Goal: Task Accomplishment & Management: Complete application form

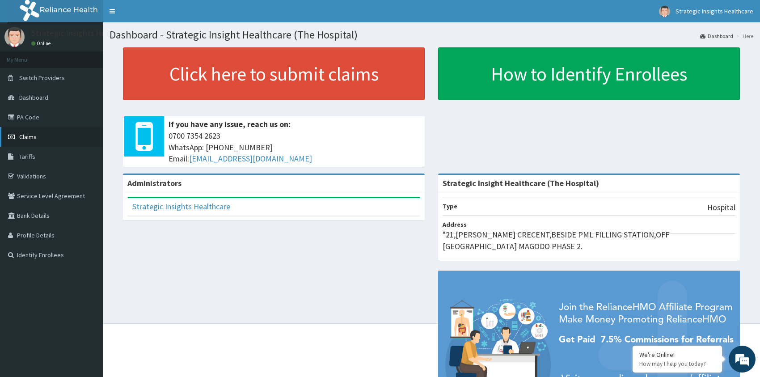
click at [21, 135] on span "Claims" at bounding box center [27, 137] width 17 height 8
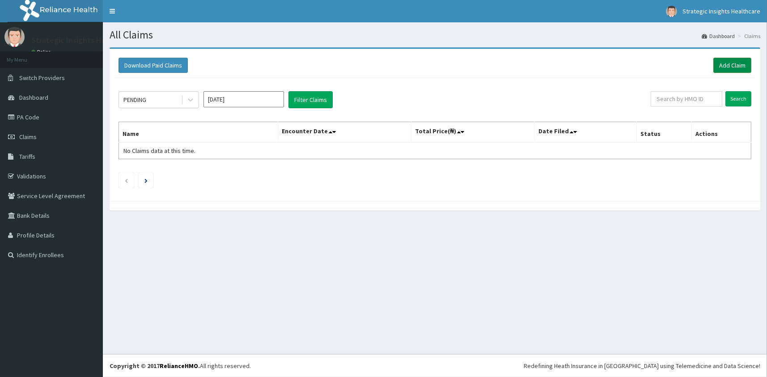
drag, startPoint x: 727, startPoint y: 62, endPoint x: 722, endPoint y: 63, distance: 5.0
click at [726, 62] on link "Add Claim" at bounding box center [732, 65] width 38 height 15
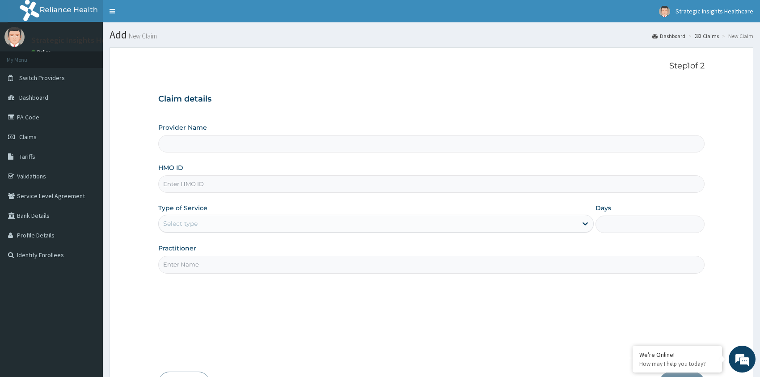
type input "Strategic Insight Healthcare (The Hospital)"
click at [282, 185] on input "HMO ID" at bounding box center [431, 183] width 546 height 17
type input "pfa/10164/a"
click at [210, 212] on div "Type of Service Select type" at bounding box center [376, 218] width 436 height 30
click at [211, 223] on div "Select type" at bounding box center [368, 223] width 419 height 14
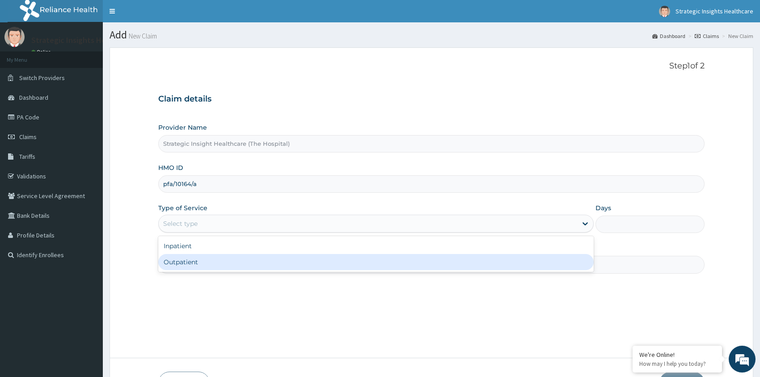
click at [220, 257] on div "Outpatient" at bounding box center [376, 262] width 436 height 16
type input "1"
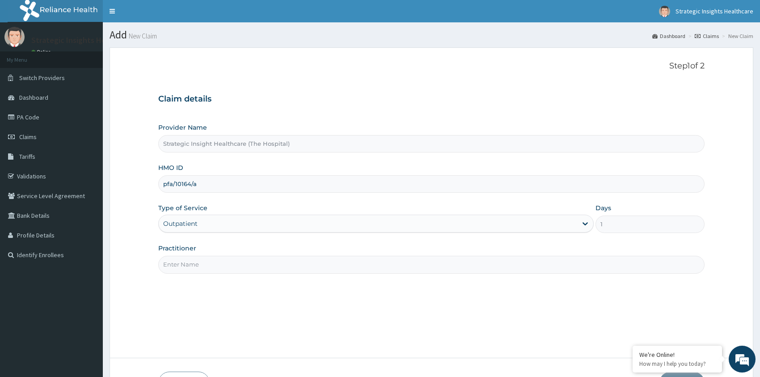
click at [205, 265] on input "Practitioner" at bounding box center [431, 264] width 546 height 17
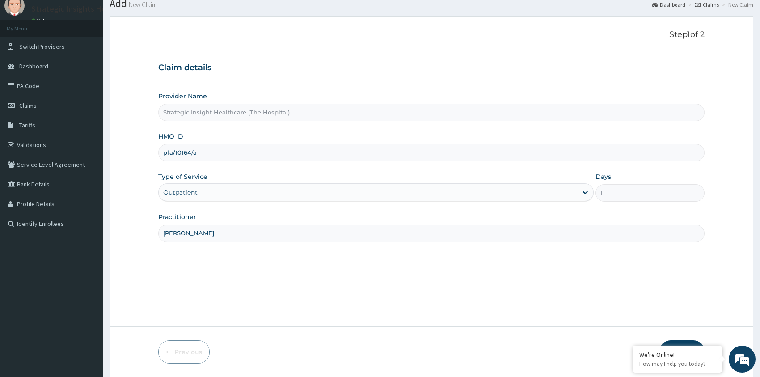
scroll to position [61, 0]
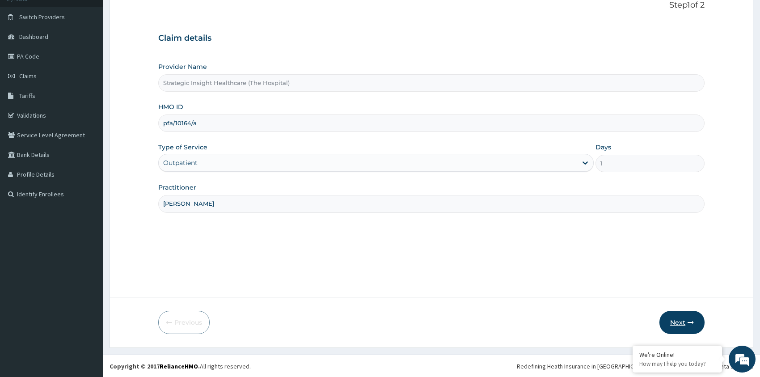
type input "Dr Tobe"
click at [675, 322] on button "Next" at bounding box center [681, 322] width 45 height 23
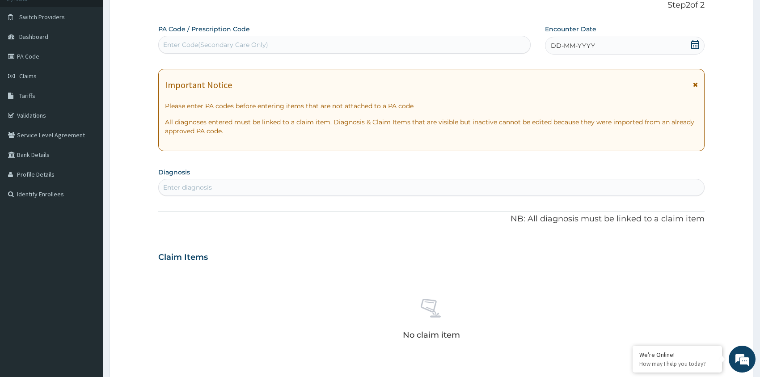
click at [612, 46] on div "DD-MM-YYYY" at bounding box center [625, 46] width 160 height 18
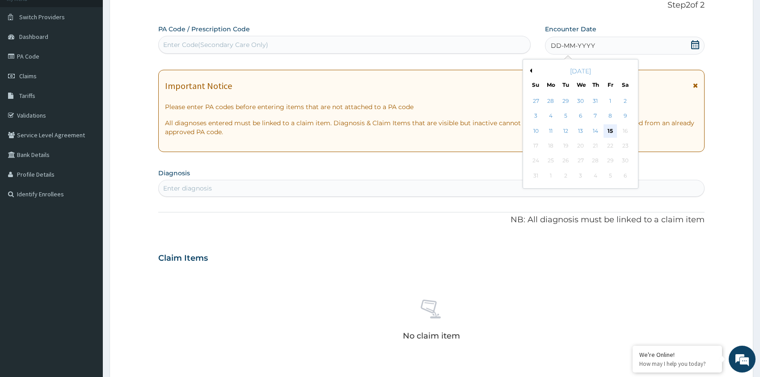
click at [608, 128] on div "15" at bounding box center [610, 130] width 13 height 13
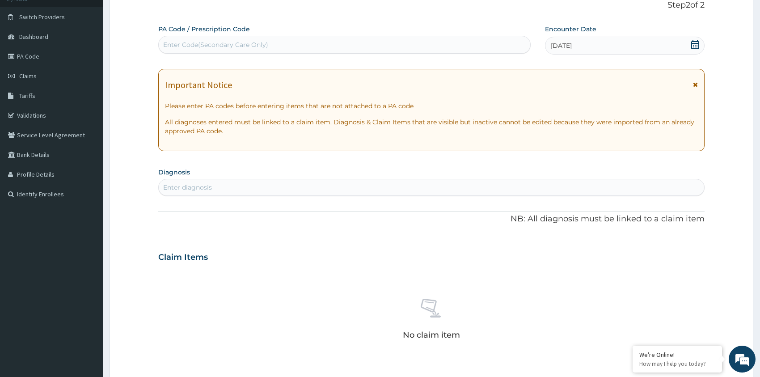
click at [190, 185] on div "Enter diagnosis" at bounding box center [187, 187] width 49 height 9
type input "upper respira"
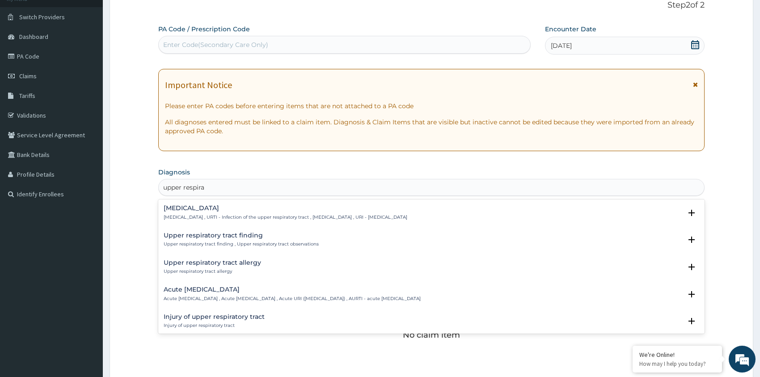
click at [209, 215] on p "Upper respiratory infection , URTI - Infection of the upper respiratory tract ,…" at bounding box center [286, 217] width 244 height 6
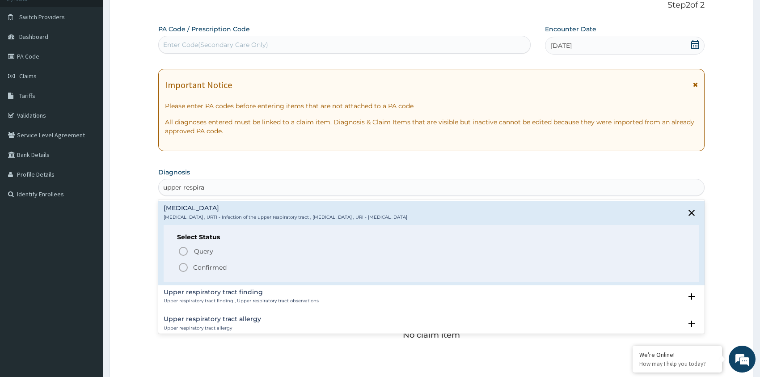
click at [200, 270] on p "Confirmed" at bounding box center [210, 267] width 34 height 9
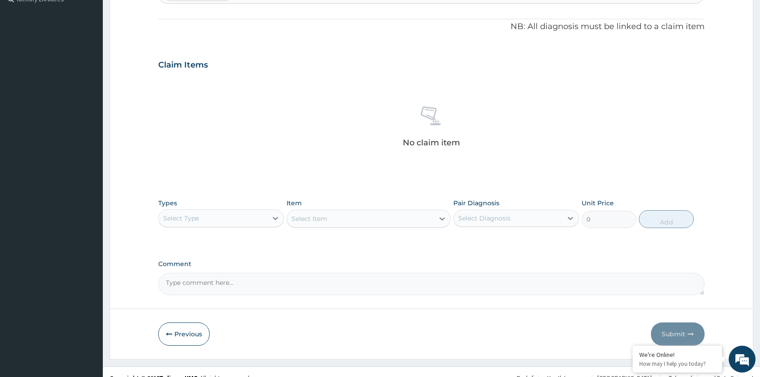
scroll to position [267, 0]
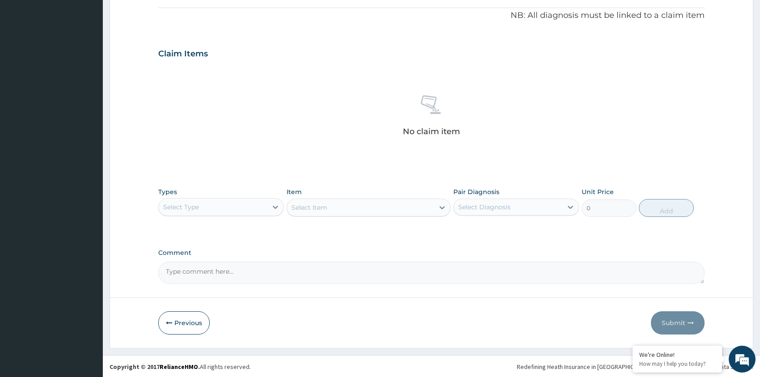
click at [212, 205] on div "Select Type" at bounding box center [213, 207] width 109 height 14
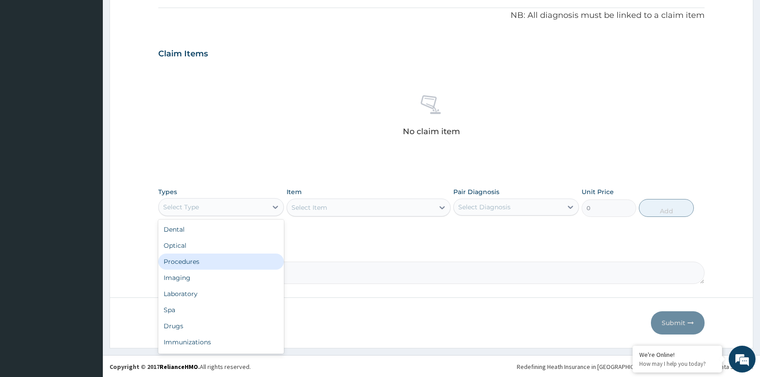
click at [216, 259] on div "Procedures" at bounding box center [221, 261] width 126 height 16
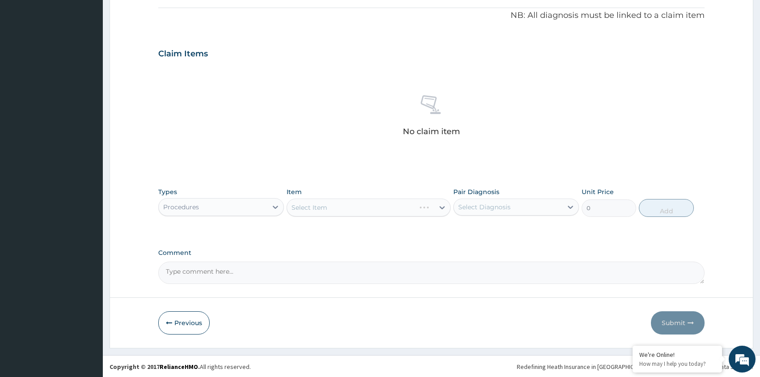
click at [310, 203] on div "Select Item" at bounding box center [369, 207] width 164 height 18
click at [314, 207] on div "Select Item" at bounding box center [369, 207] width 164 height 18
click at [349, 208] on div "Select Item" at bounding box center [369, 207] width 164 height 18
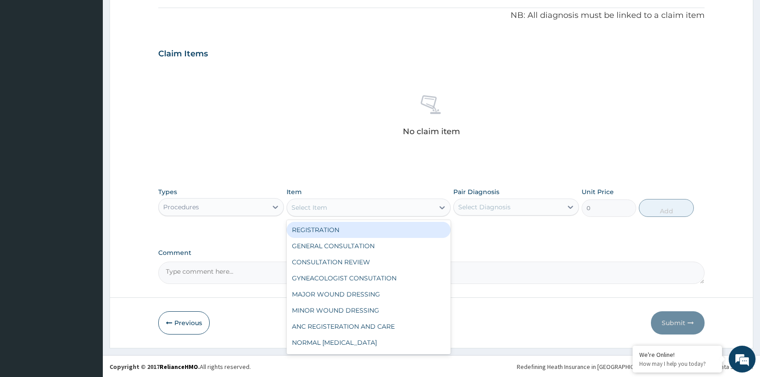
click at [414, 211] on div "Select Item" at bounding box center [360, 207] width 147 height 14
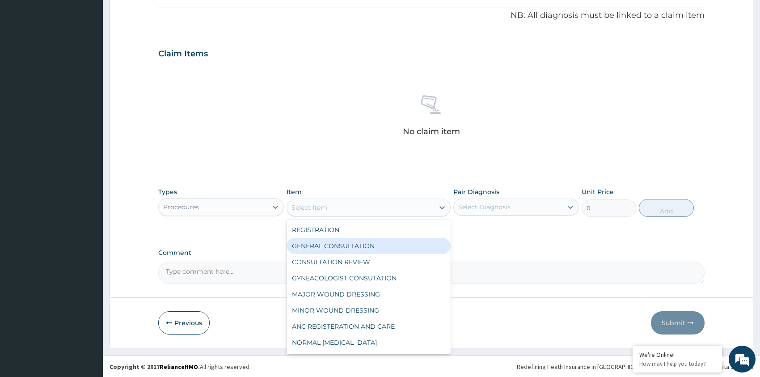
click at [384, 243] on div "GENERAL CONSULTATION" at bounding box center [369, 246] width 164 height 16
type input "4500"
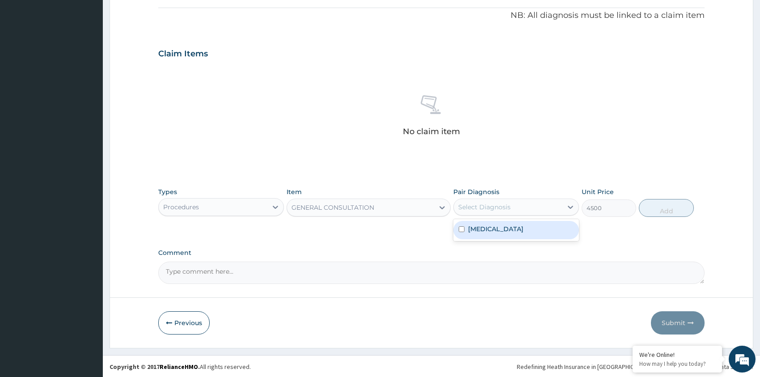
click at [477, 206] on div "Select Diagnosis" at bounding box center [484, 207] width 52 height 9
drag, startPoint x: 480, startPoint y: 232, endPoint x: 486, endPoint y: 228, distance: 7.8
click at [480, 230] on label "Upper respiratory infection" at bounding box center [495, 228] width 55 height 9
checkbox input "true"
click at [661, 209] on button "Add" at bounding box center [666, 208] width 55 height 18
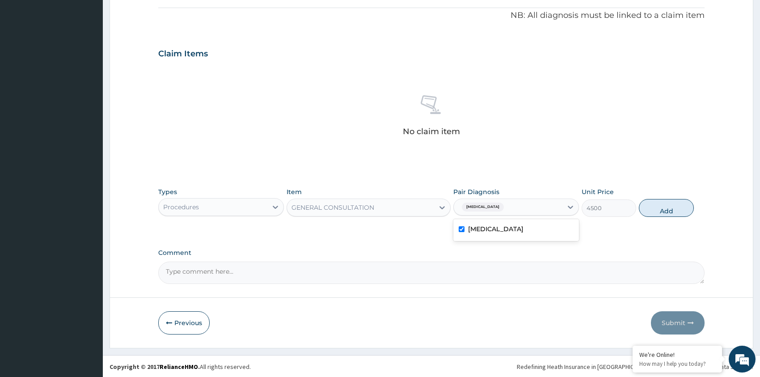
type input "0"
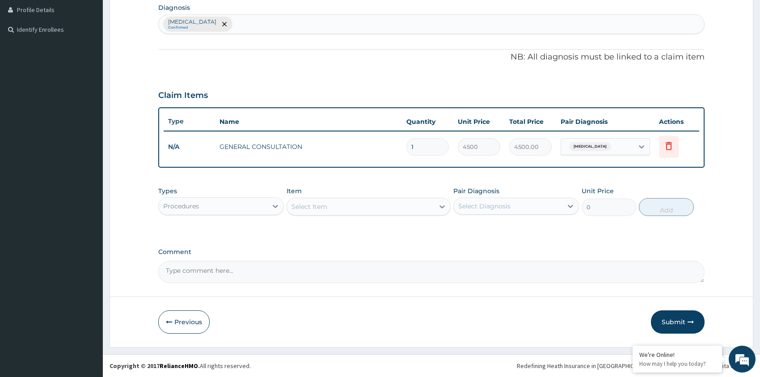
scroll to position [224, 0]
click at [258, 207] on div "Procedures" at bounding box center [213, 207] width 109 height 14
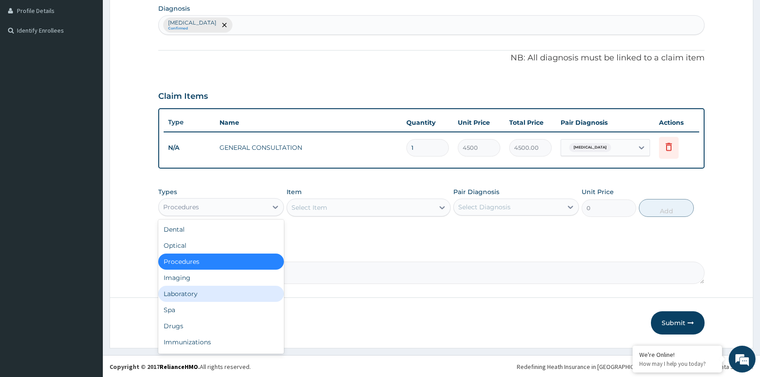
drag, startPoint x: 225, startPoint y: 289, endPoint x: 231, endPoint y: 283, distance: 8.2
click at [226, 289] on div "Laboratory" at bounding box center [221, 294] width 126 height 16
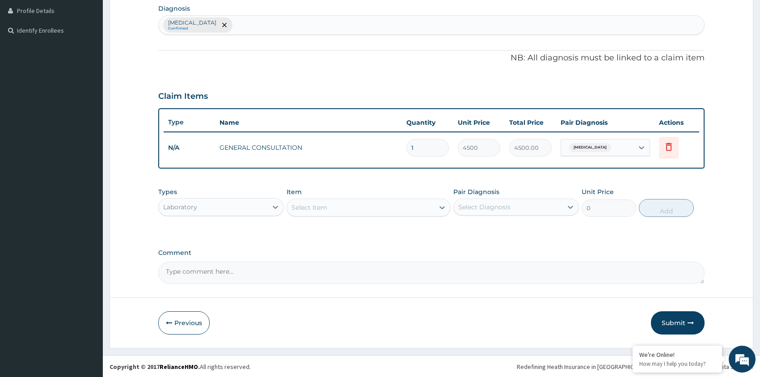
click at [366, 212] on div "Select Item" at bounding box center [360, 207] width 147 height 14
type input "full"
click at [409, 232] on div "FBC FULL BLOOD COUNT (BLOOD)" at bounding box center [369, 230] width 164 height 16
type input "4410"
click at [541, 209] on div "Select Diagnosis" at bounding box center [508, 207] width 109 height 14
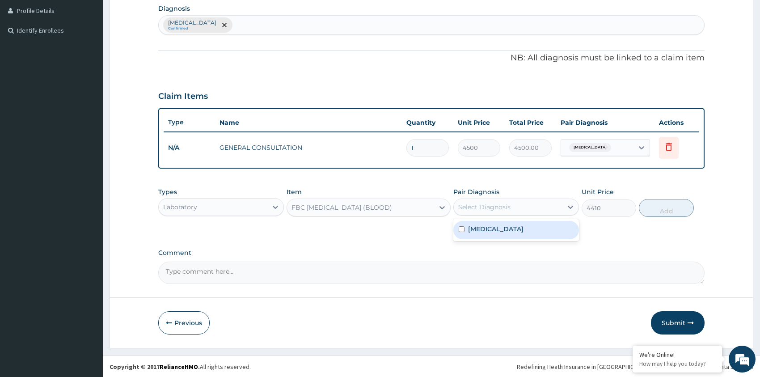
click at [524, 228] on label "Upper respiratory infection" at bounding box center [495, 228] width 55 height 9
checkbox input "true"
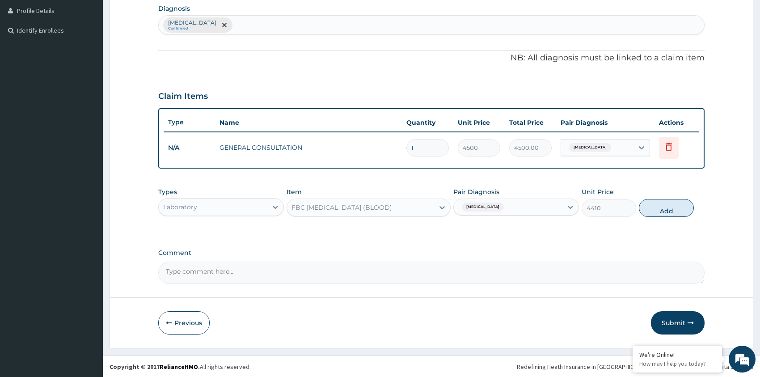
click at [675, 206] on button "Add" at bounding box center [666, 208] width 55 height 18
type input "0"
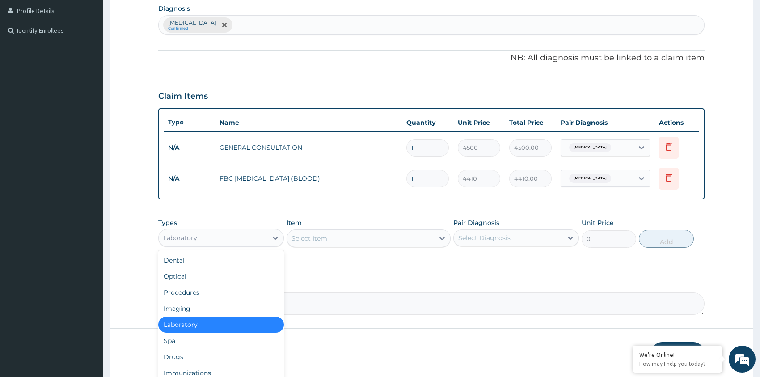
click at [241, 236] on div "Laboratory" at bounding box center [213, 238] width 109 height 14
drag, startPoint x: 257, startPoint y: 353, endPoint x: 262, endPoint y: 346, distance: 8.7
click at [257, 352] on div "Drugs" at bounding box center [221, 357] width 126 height 16
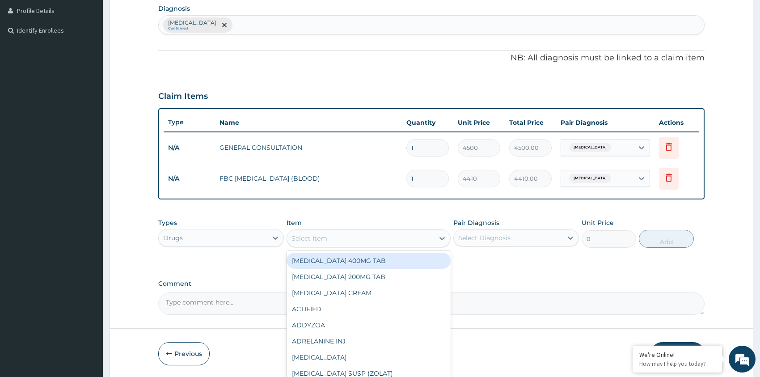
click at [364, 238] on div "Select Item" at bounding box center [360, 238] width 147 height 14
type input "cefuro"
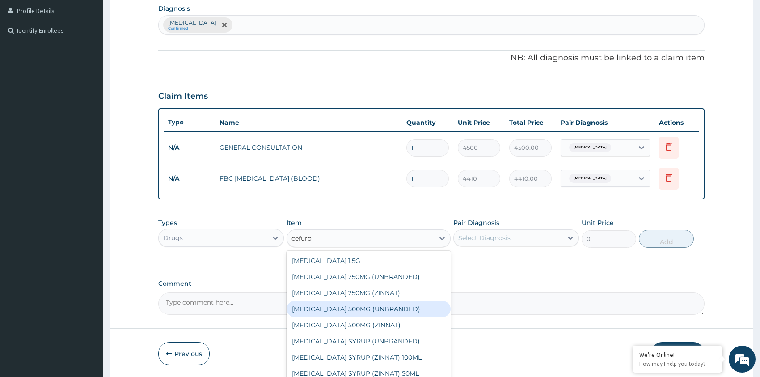
click at [360, 310] on div "CEFUROXIME 500MG (UNBRANDED)" at bounding box center [369, 309] width 164 height 16
type input "500"
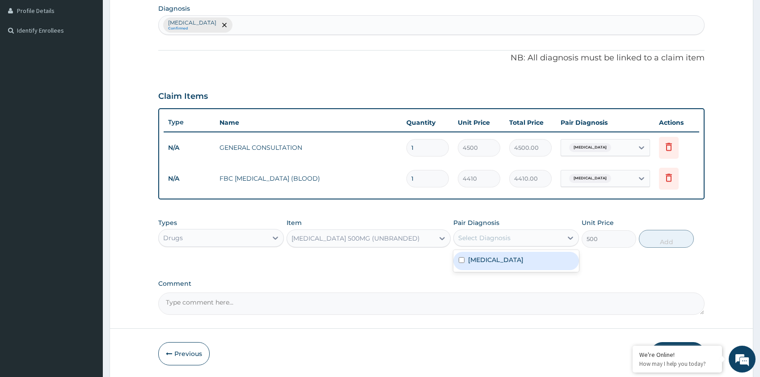
click at [503, 233] on div "Select Diagnosis" at bounding box center [484, 237] width 52 height 9
click at [499, 256] on label "Upper respiratory infection" at bounding box center [495, 259] width 55 height 9
checkbox input "true"
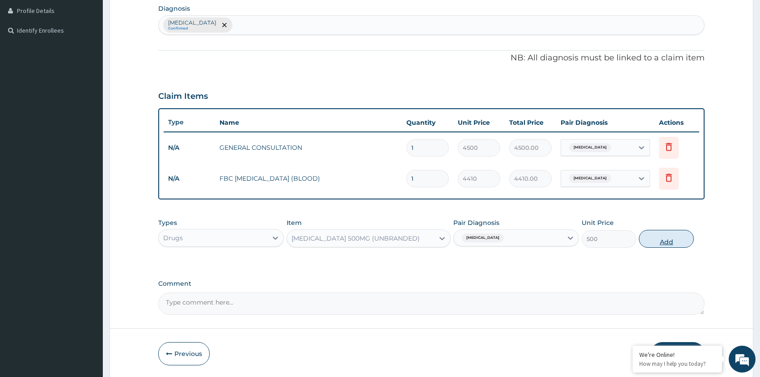
click at [656, 241] on button "Add" at bounding box center [666, 239] width 55 height 18
type input "0"
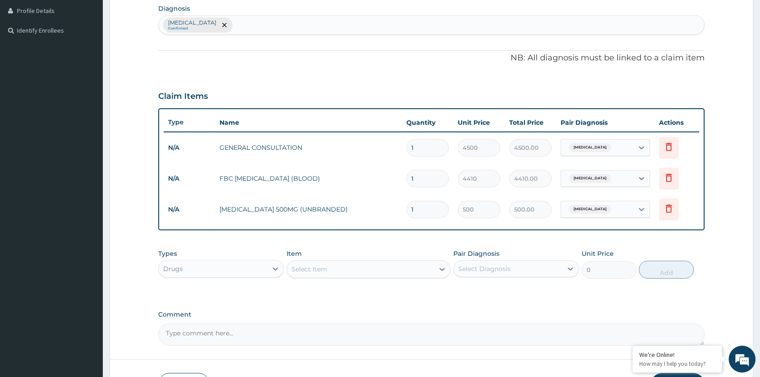
type input "21"
type input "10500.00"
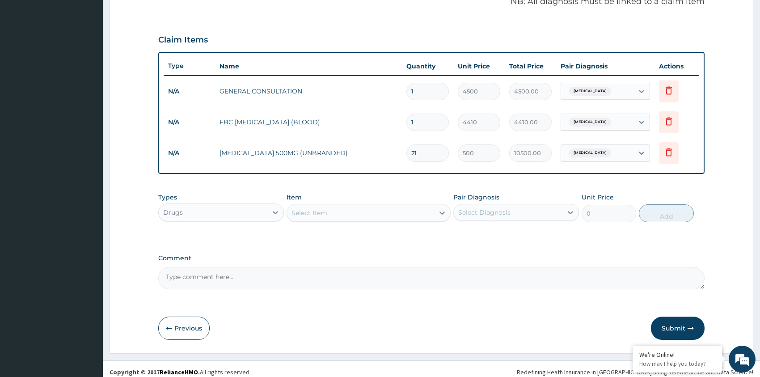
scroll to position [287, 0]
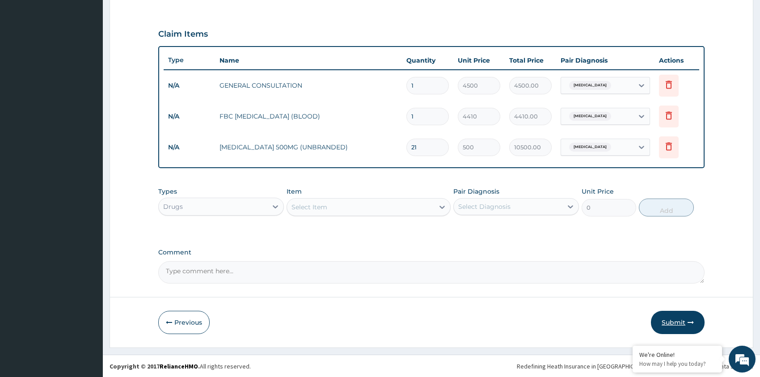
type input "21"
click at [677, 318] on button "Submit" at bounding box center [678, 322] width 54 height 23
click at [679, 324] on button "Submit" at bounding box center [678, 322] width 54 height 23
click at [686, 323] on button "Submit" at bounding box center [678, 322] width 54 height 23
click at [680, 321] on button "Submit" at bounding box center [678, 322] width 54 height 23
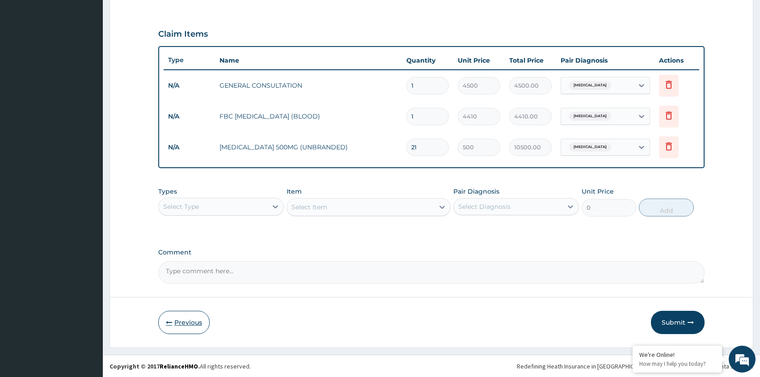
click at [183, 324] on button "Previous" at bounding box center [183, 322] width 51 height 23
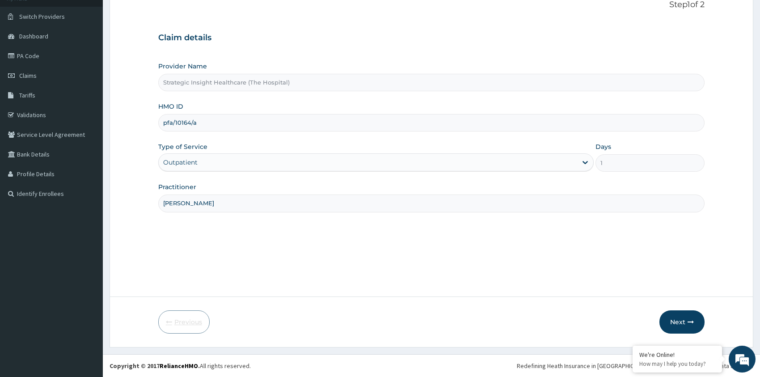
scroll to position [61, 0]
click at [171, 122] on input "pfa/10164/a" at bounding box center [431, 122] width 546 height 17
type input "pfn/10164/a"
click at [676, 325] on button "Next" at bounding box center [681, 322] width 45 height 23
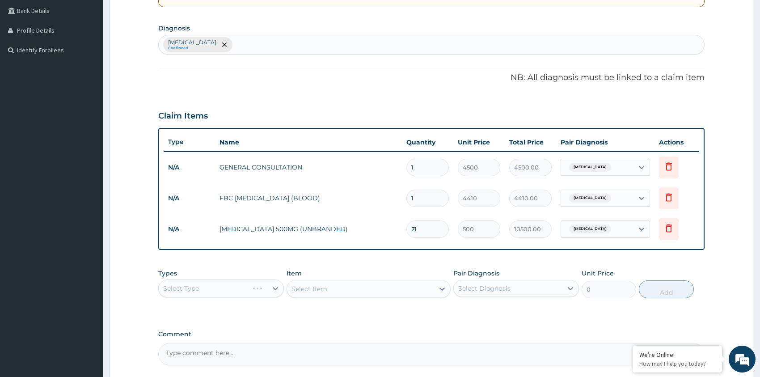
scroll to position [287, 0]
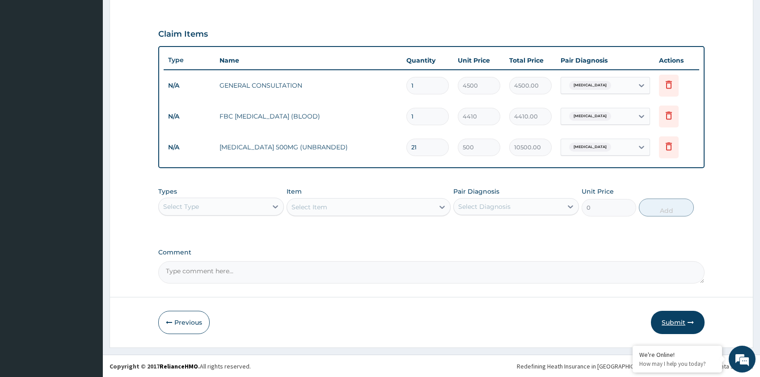
click at [677, 317] on button "Submit" at bounding box center [678, 322] width 54 height 23
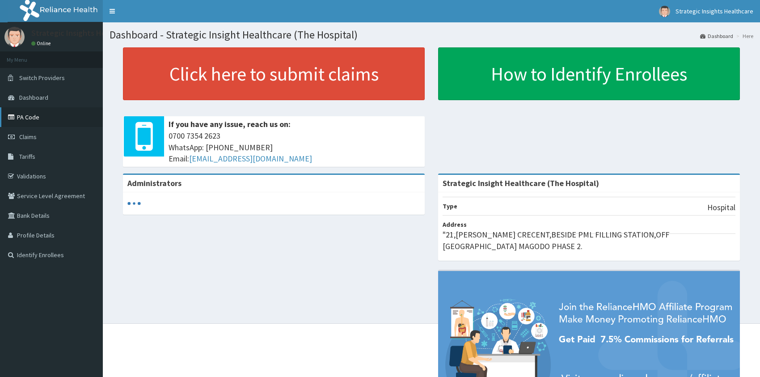
click at [40, 115] on link "PA Code" at bounding box center [51, 117] width 103 height 20
